Goal: Task Accomplishment & Management: Manage account settings

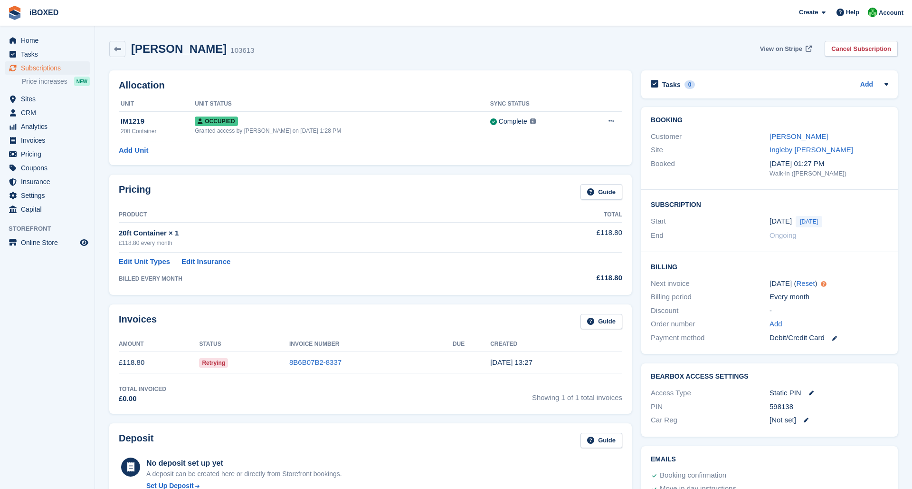
click at [589, 48] on span "View on Stripe" at bounding box center [781, 49] width 42 height 10
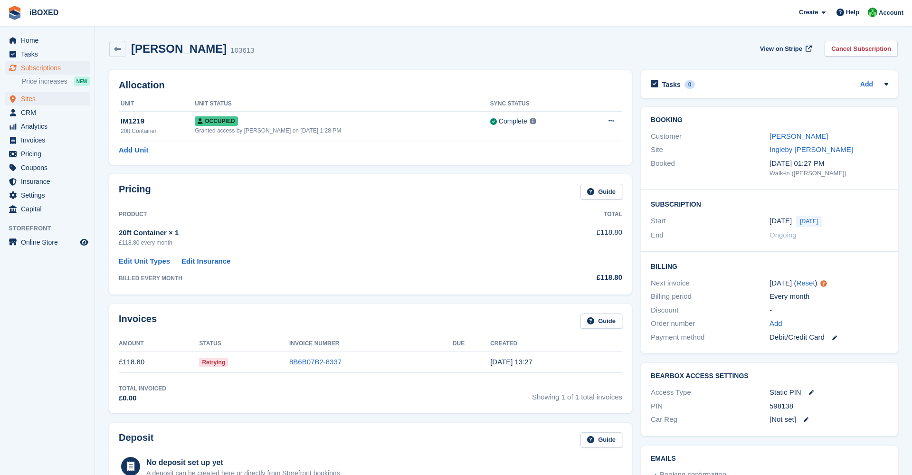
click at [38, 99] on span "Sites" at bounding box center [49, 98] width 57 height 13
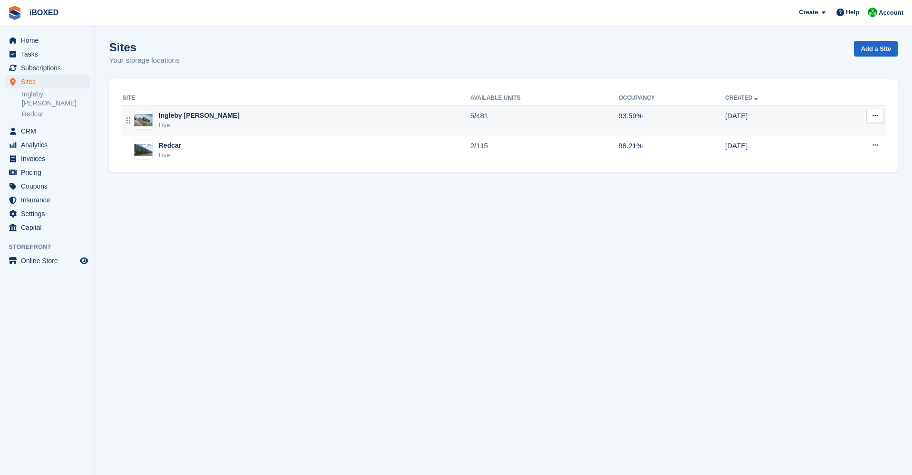
click at [192, 123] on div "Live" at bounding box center [199, 126] width 81 height 10
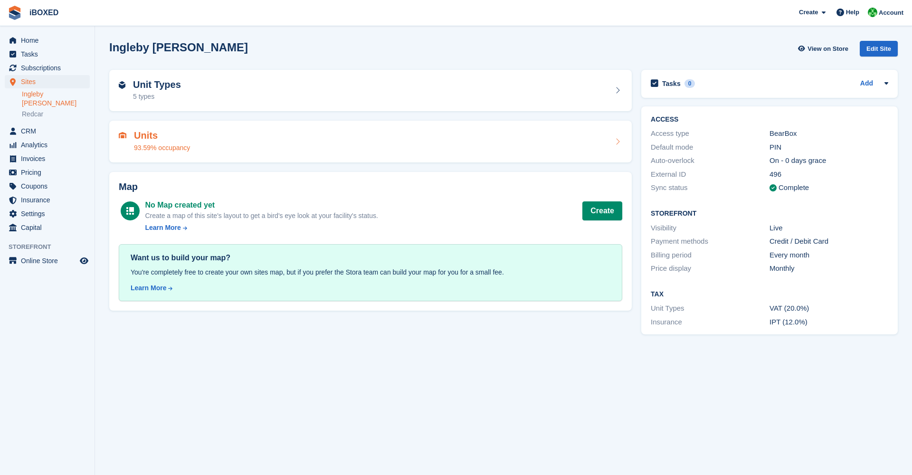
click at [176, 139] on h2 "Units" at bounding box center [162, 135] width 56 height 11
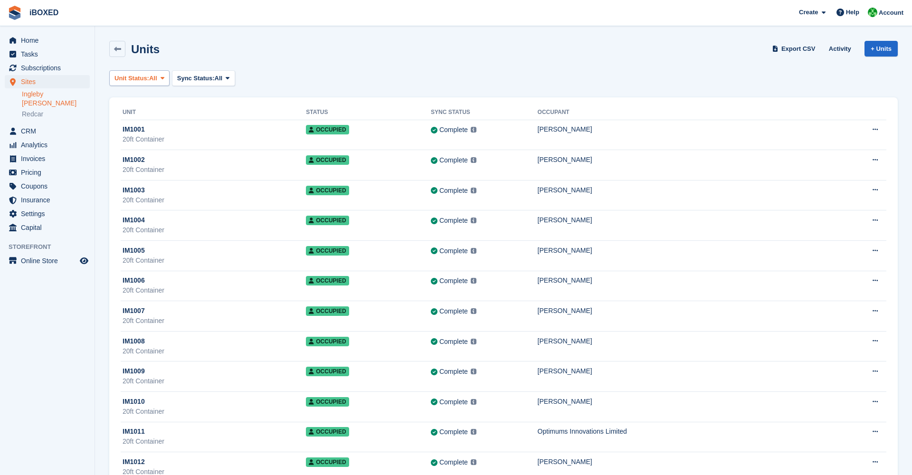
click at [164, 77] on icon at bounding box center [163, 78] width 4 height 6
click at [146, 116] on link "Available" at bounding box center [155, 117] width 83 height 17
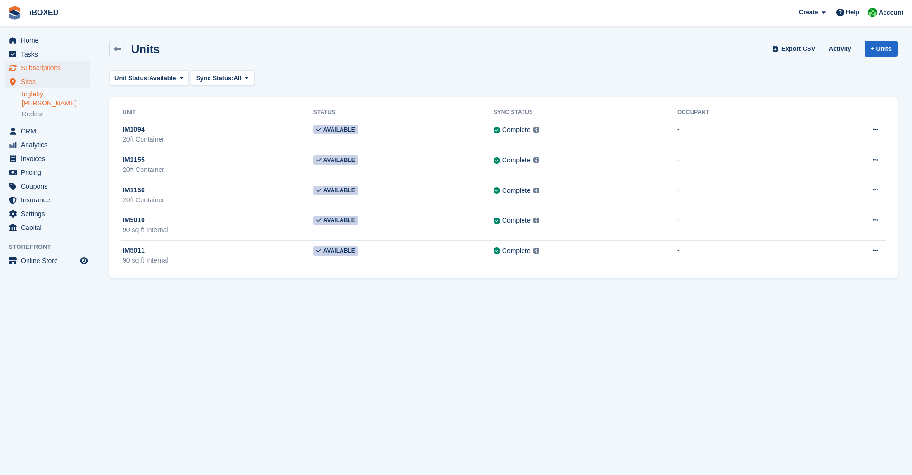
click at [64, 70] on span "Subscriptions" at bounding box center [49, 67] width 57 height 13
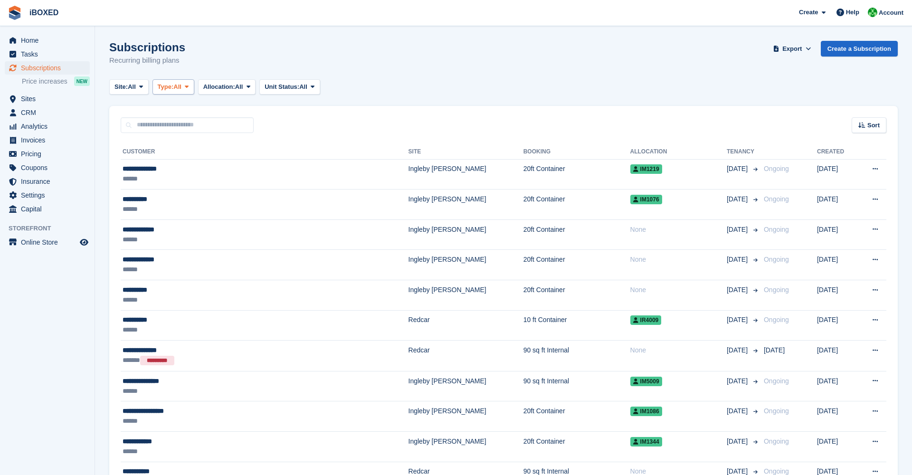
click at [190, 88] on span at bounding box center [187, 87] width 8 height 8
click at [181, 131] on link "Upcoming" at bounding box center [198, 126] width 83 height 17
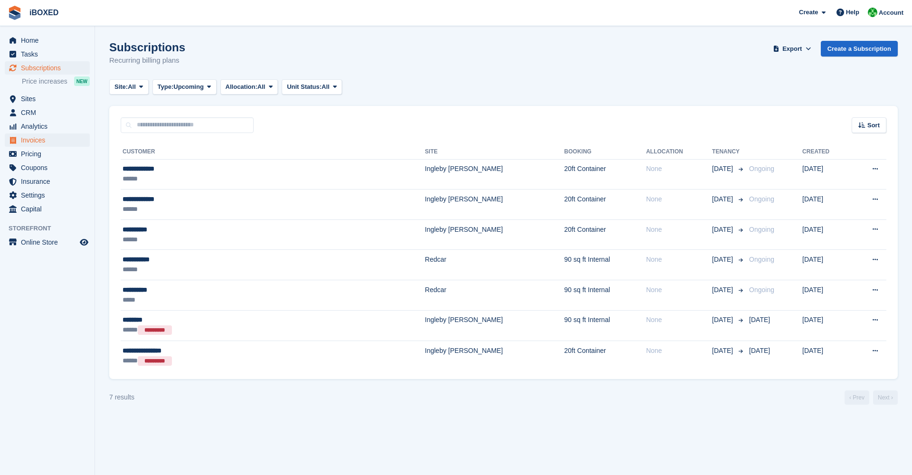
click at [44, 138] on span "Invoices" at bounding box center [49, 140] width 57 height 13
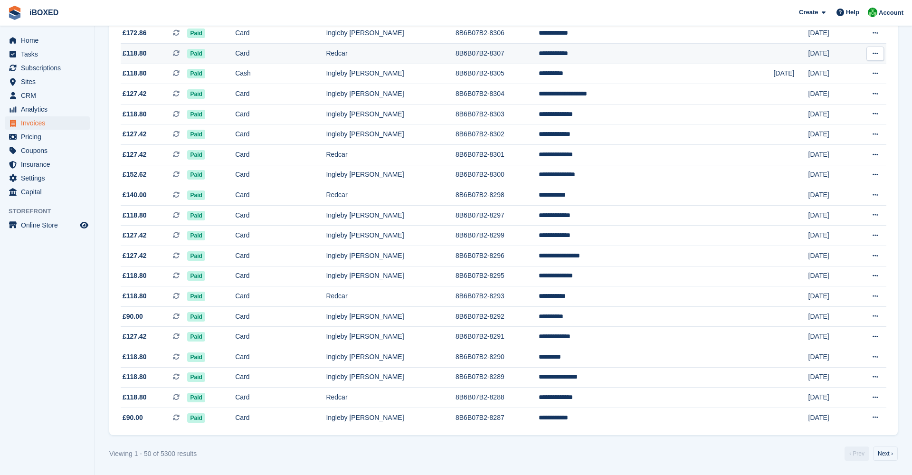
scroll to position [767, 0]
click at [885, 453] on link "Next ›" at bounding box center [885, 454] width 25 height 14
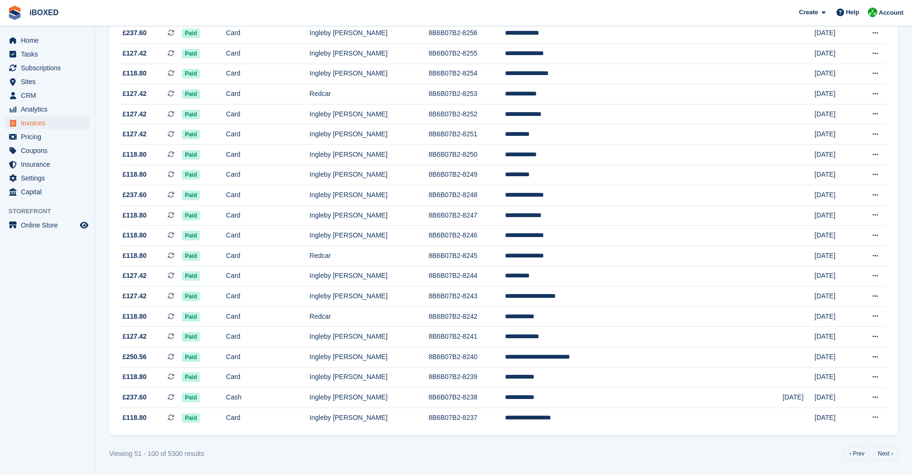
scroll to position [767, 0]
click at [881, 452] on link "Next ›" at bounding box center [885, 454] width 25 height 14
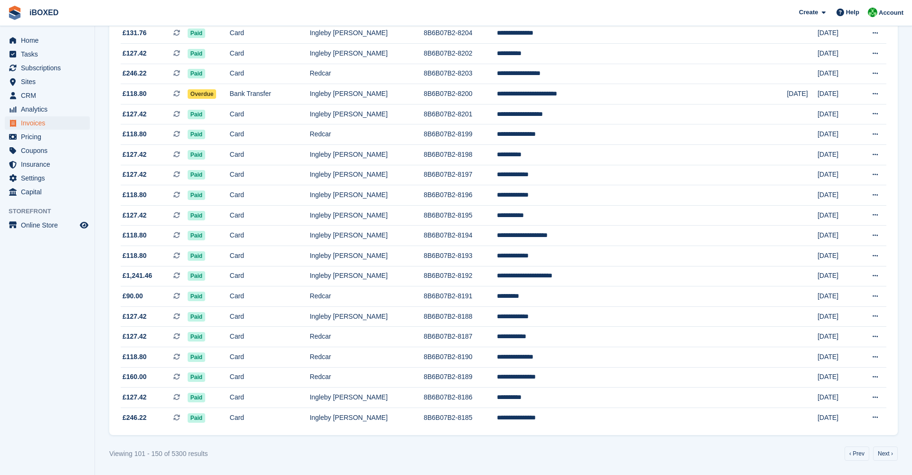
scroll to position [767, 0]
click at [886, 455] on link "Next ›" at bounding box center [885, 454] width 25 height 14
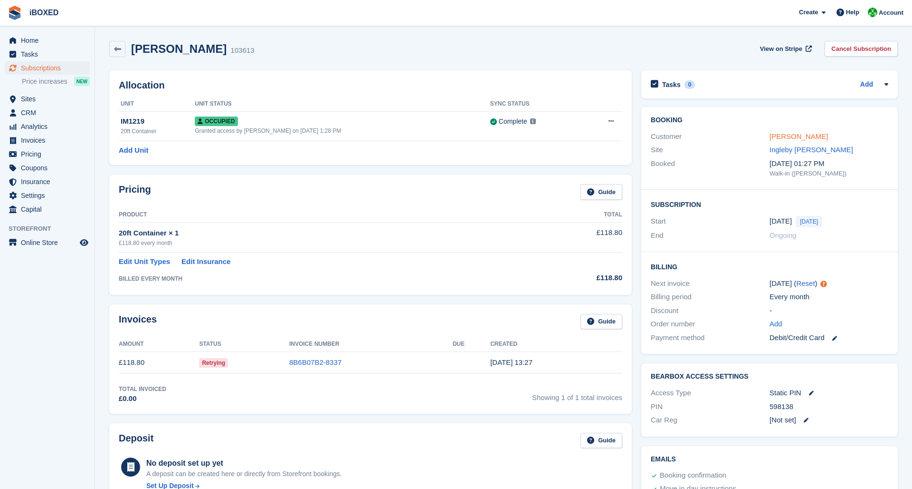
click at [589, 137] on link "[PERSON_NAME]" at bounding box center [799, 136] width 58 height 8
